Goal: Navigation & Orientation: Find specific page/section

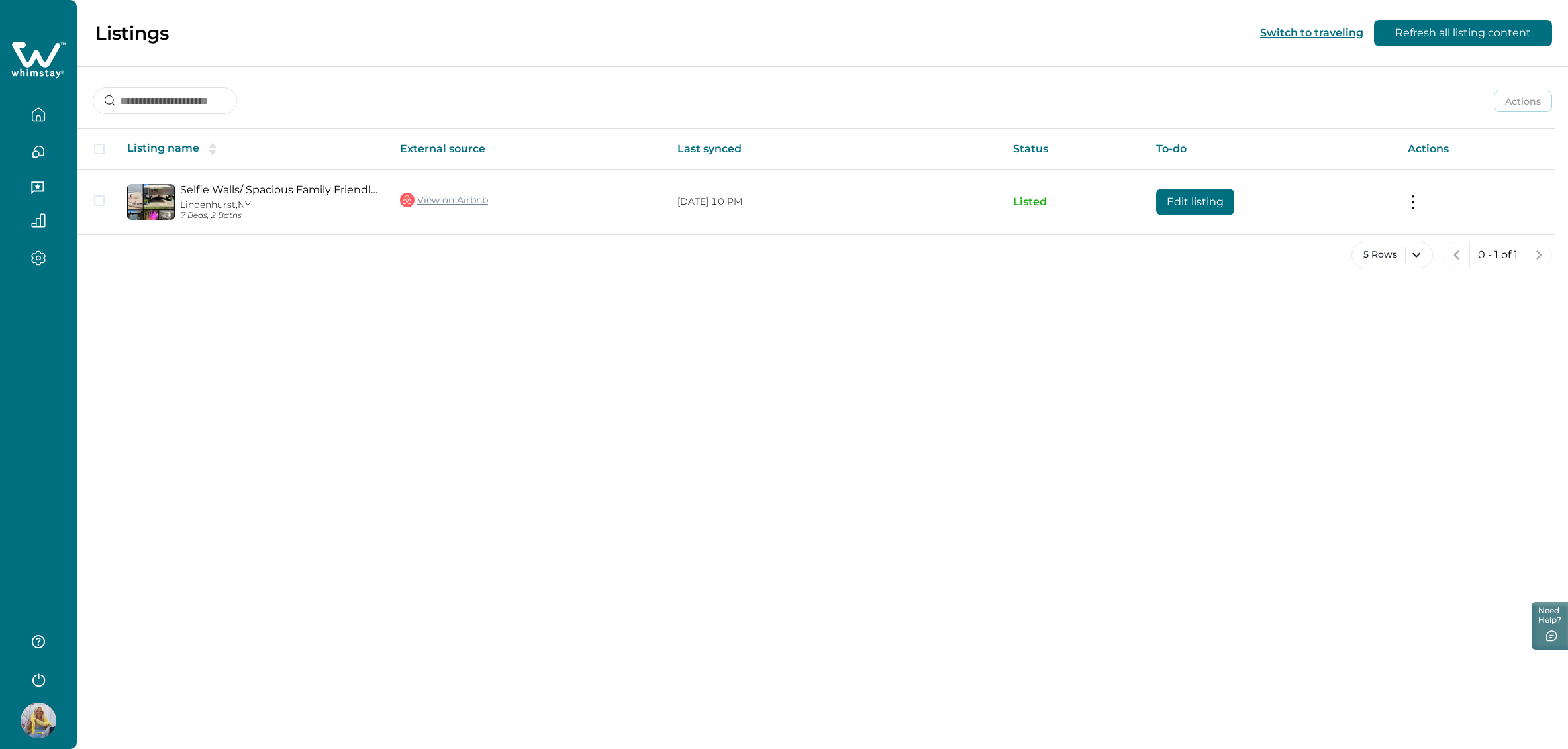
click at [31, 117] on icon "button" at bounding box center [38, 114] width 14 height 14
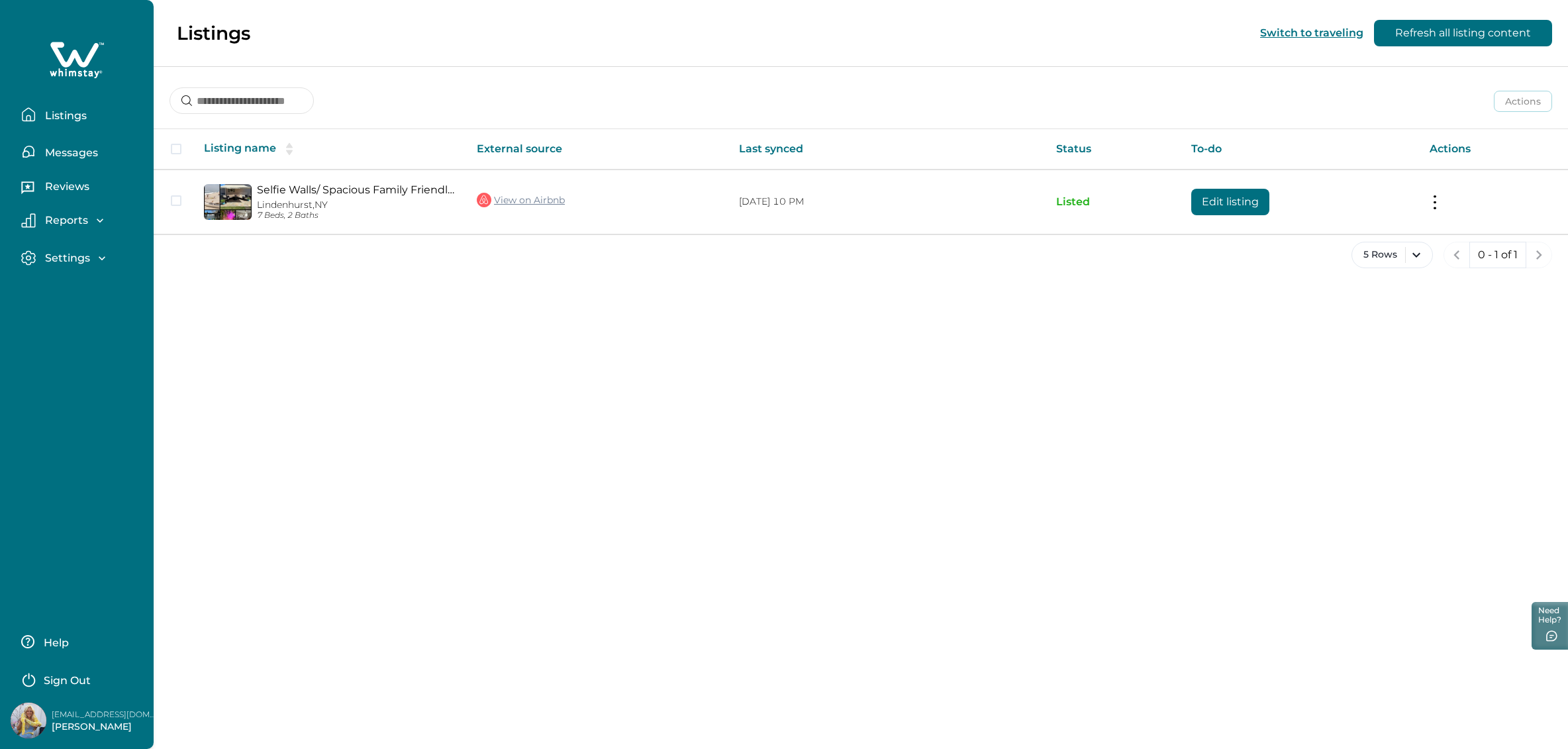
click at [77, 155] on p "Messages" at bounding box center [70, 153] width 57 height 13
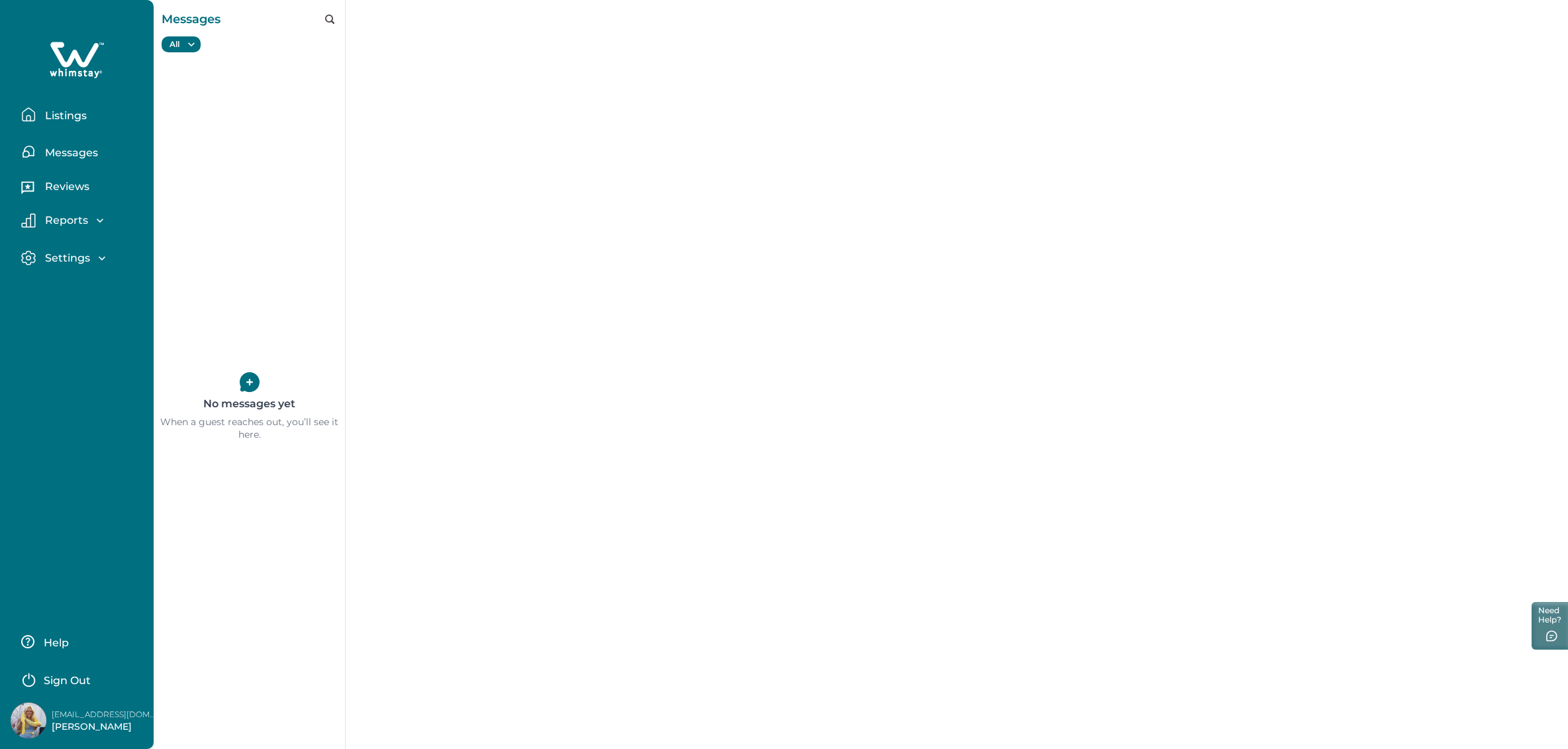
click at [59, 193] on button "Reviews" at bounding box center [81, 188] width 122 height 26
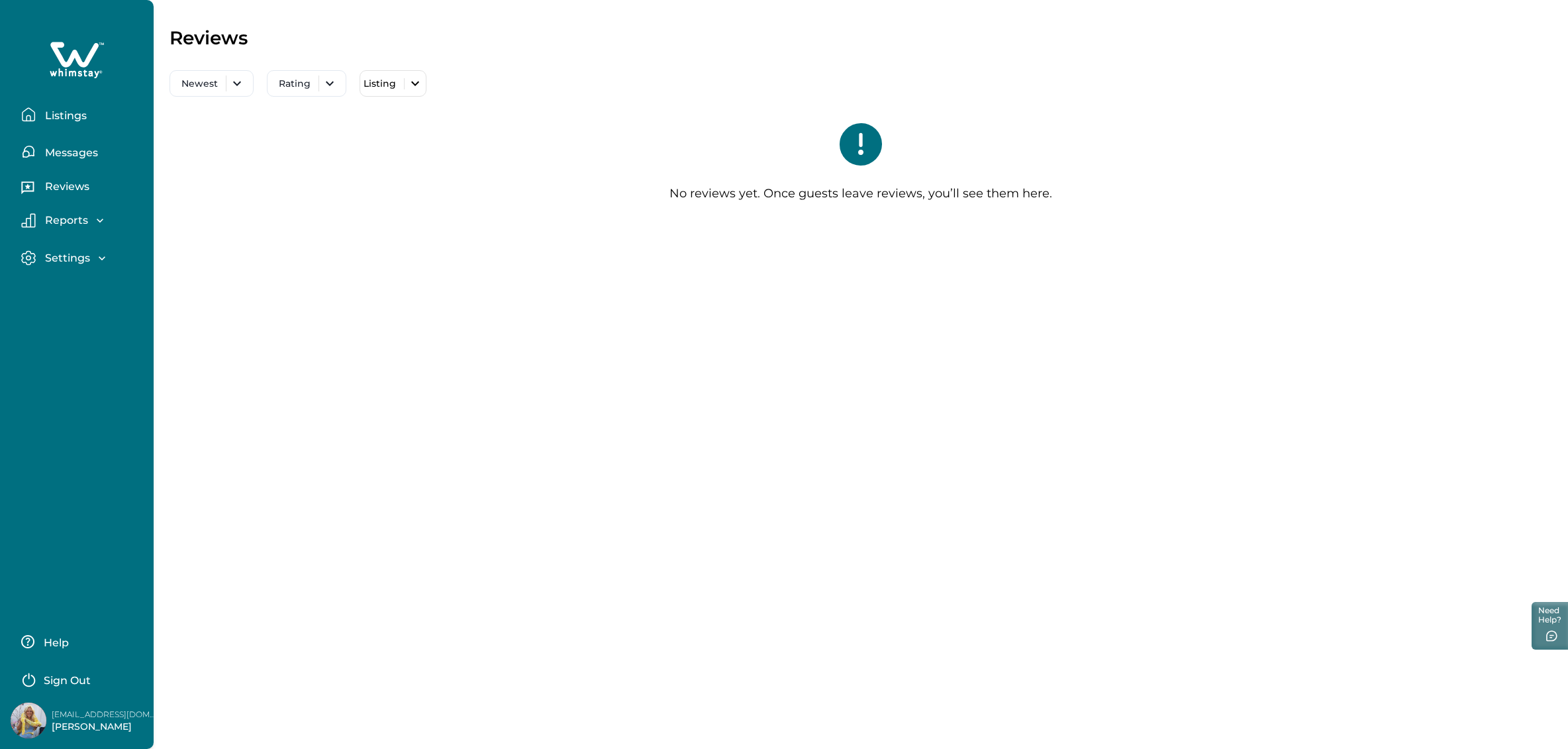
click at [69, 221] on p "Reports" at bounding box center [65, 220] width 47 height 13
click at [79, 282] on button "Reservations" at bounding box center [90, 275] width 122 height 26
